Goal: Information Seeking & Learning: Learn about a topic

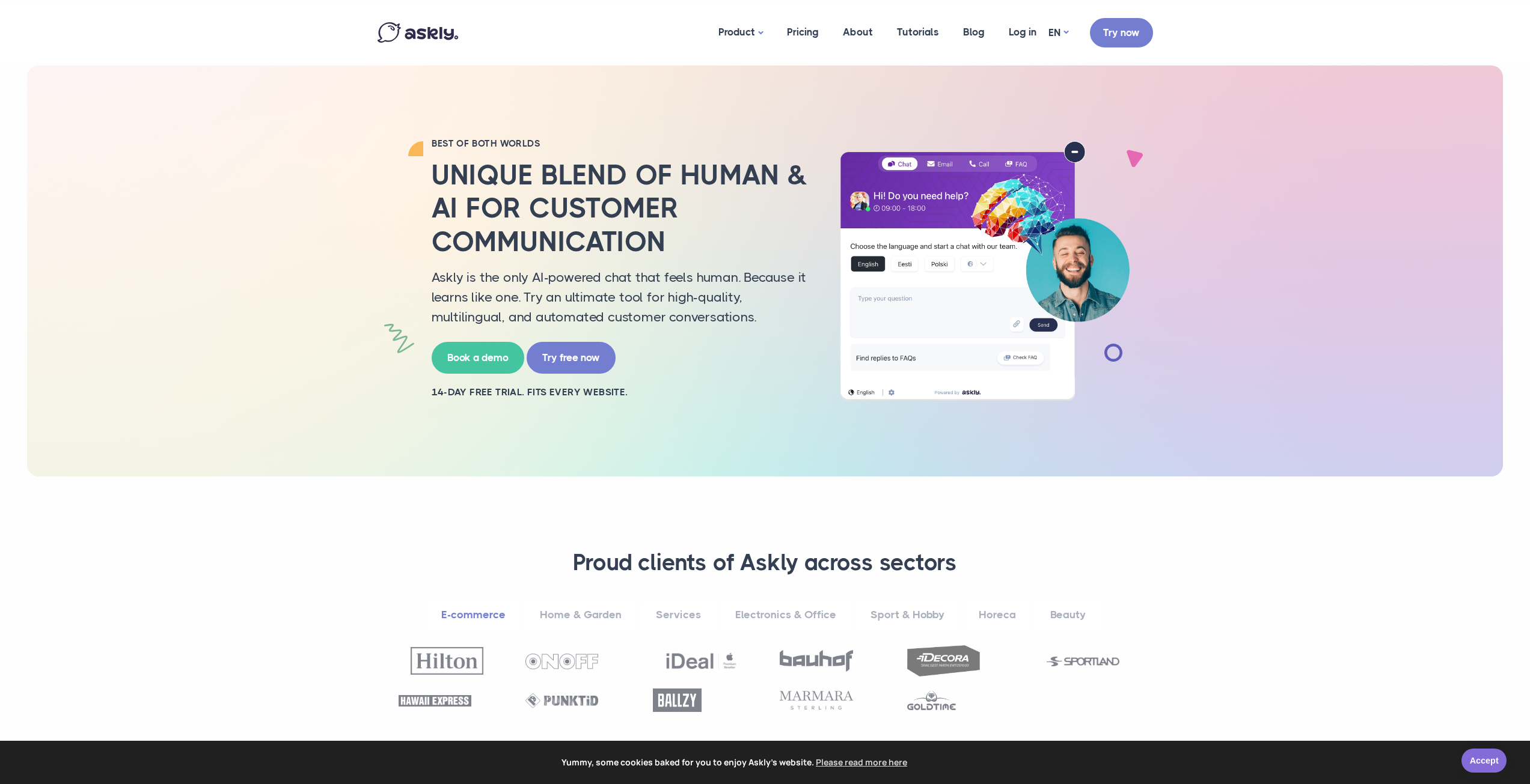
click at [1484, 759] on link "Accept" at bounding box center [1484, 761] width 45 height 24
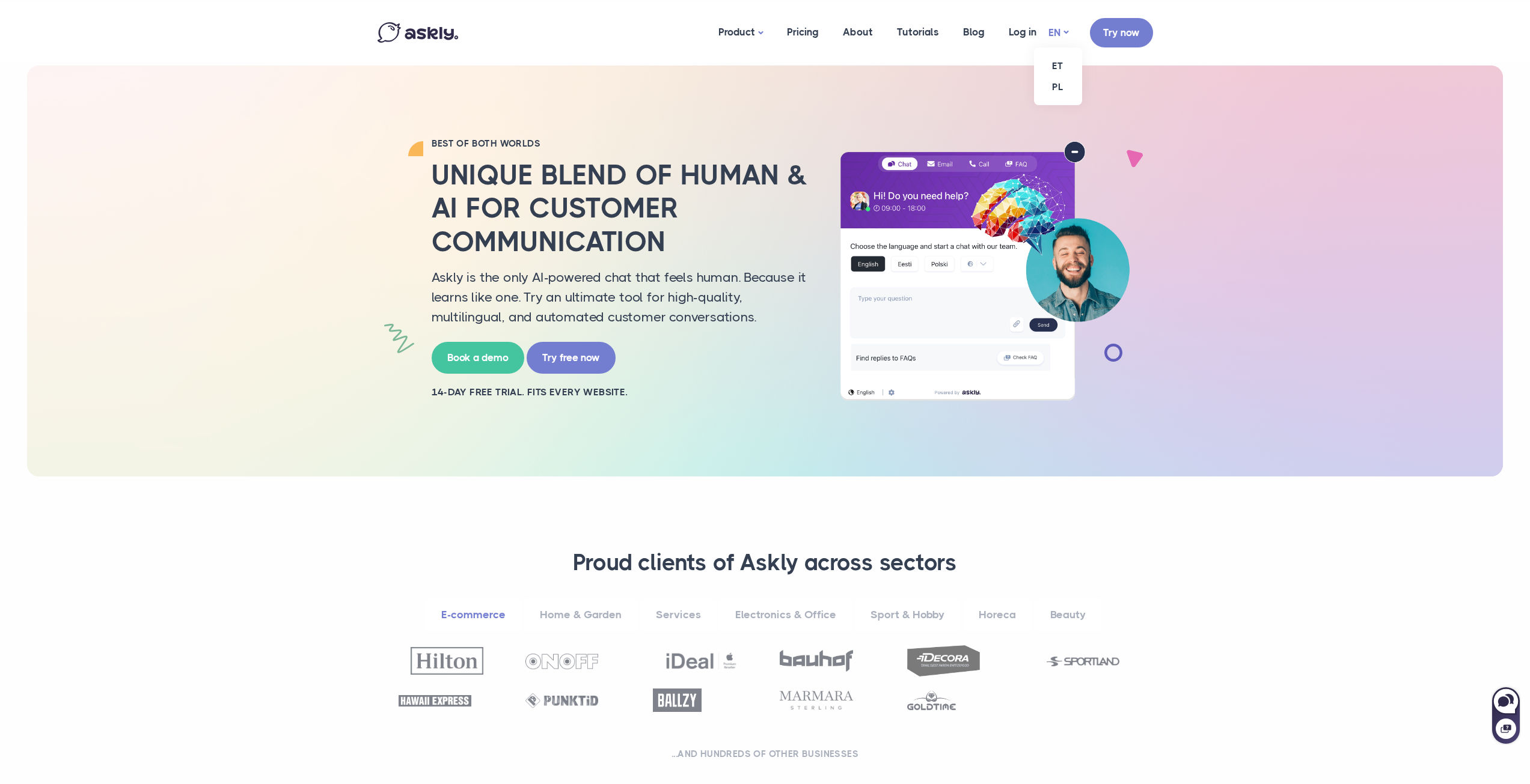
click at [1066, 32] on link "EN" at bounding box center [1058, 32] width 20 height 17
click at [1058, 60] on link "ET" at bounding box center [1058, 65] width 48 height 21
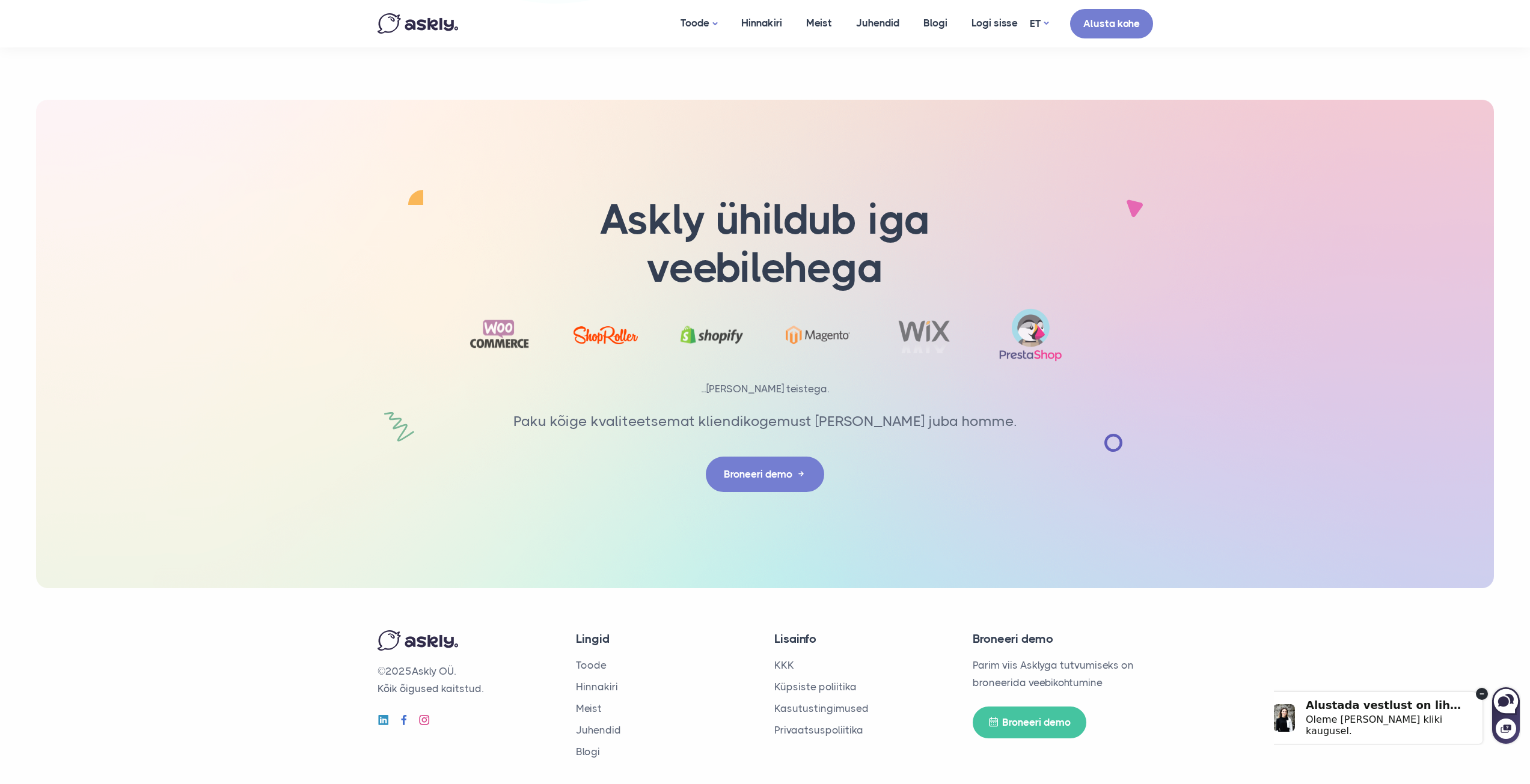
scroll to position [3671, 0]
click at [502, 326] on img at bounding box center [499, 334] width 64 height 39
click at [493, 314] on img at bounding box center [499, 334] width 64 height 39
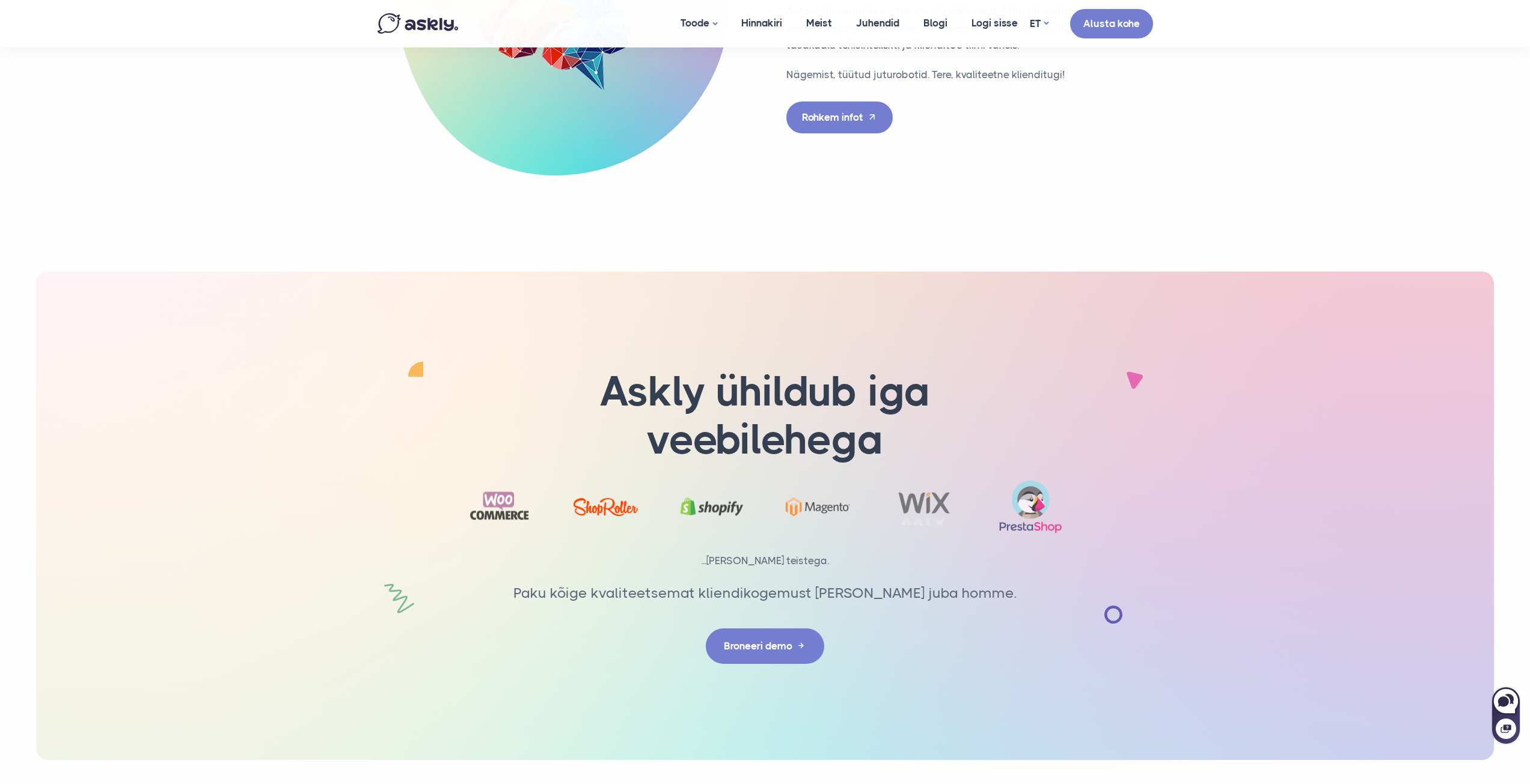
scroll to position [3250, 0]
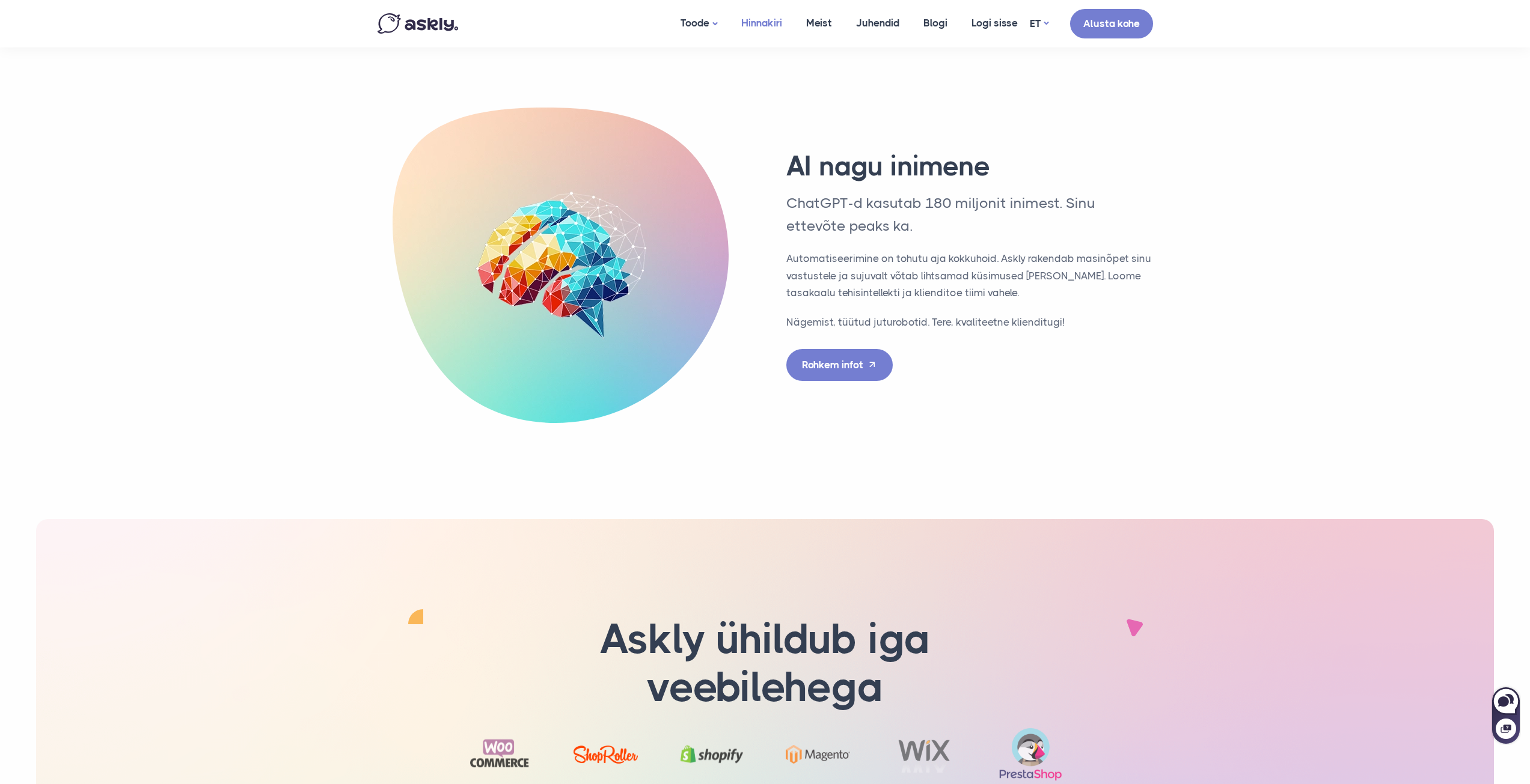
click at [768, 20] on link "Hinnakiri" at bounding box center [762, 23] width 65 height 46
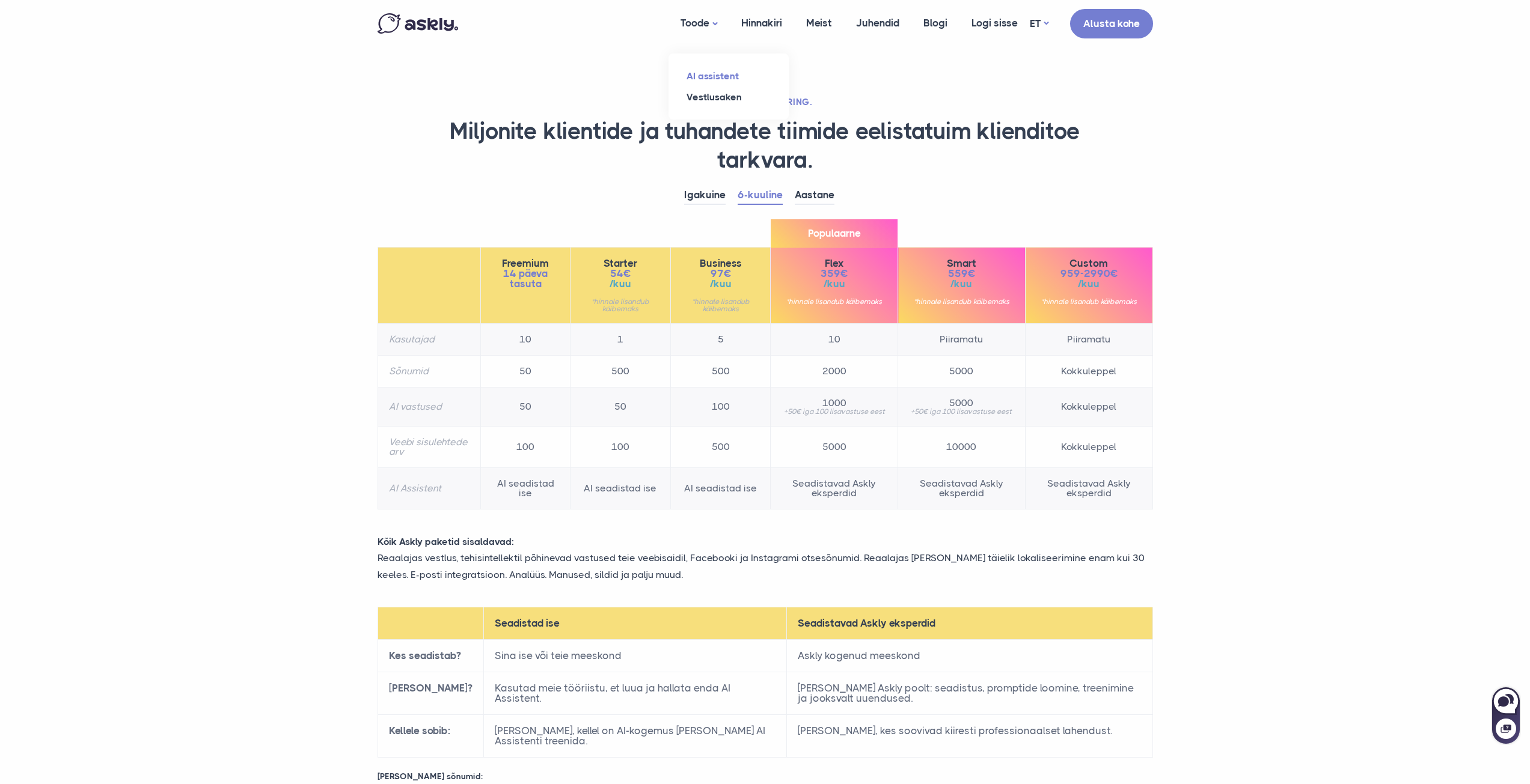
click at [713, 77] on link "AI assistent" at bounding box center [728, 76] width 120 height 21
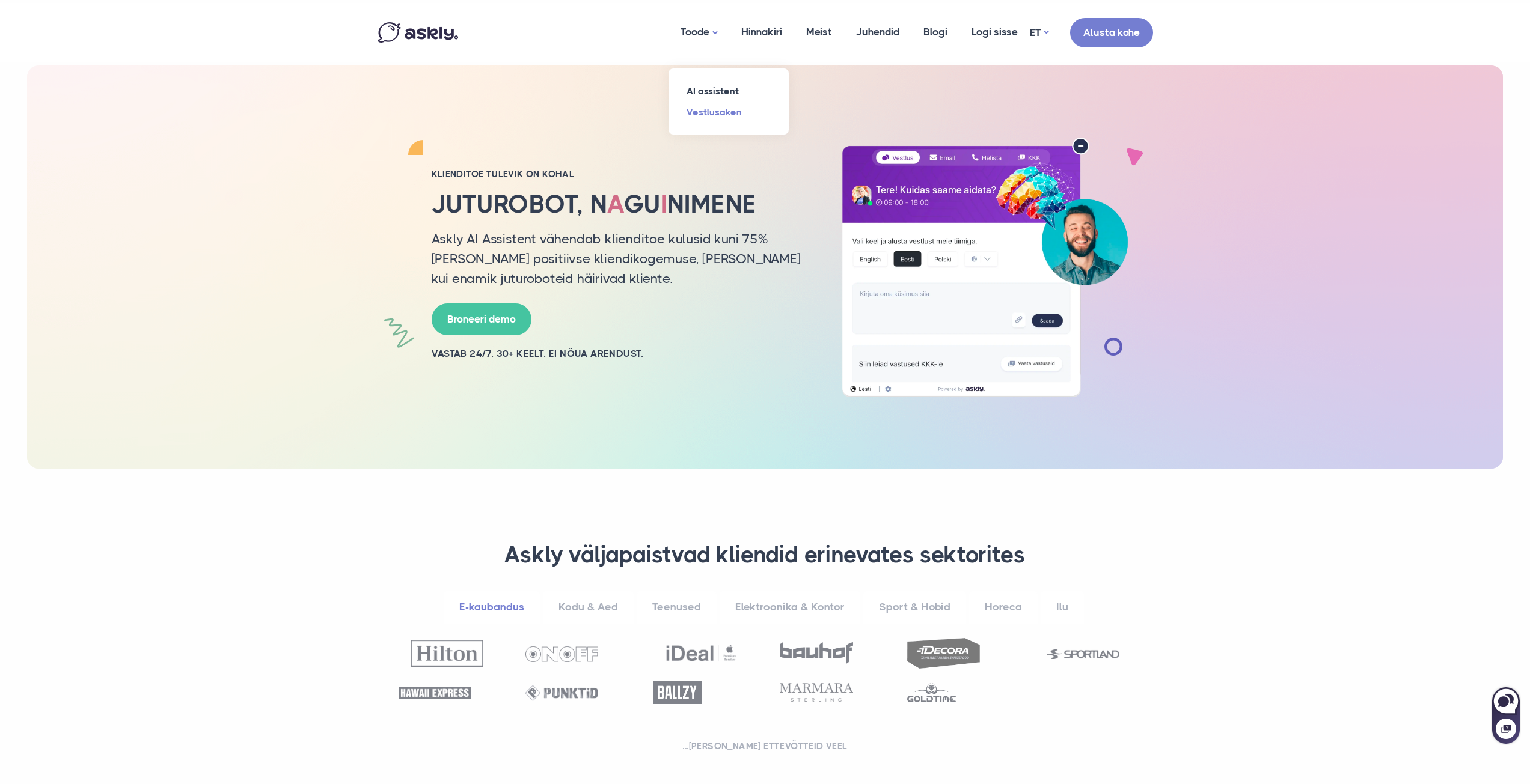
click at [721, 112] on link "Vestlusaken" at bounding box center [728, 112] width 120 height 21
